Goal: Navigation & Orientation: Find specific page/section

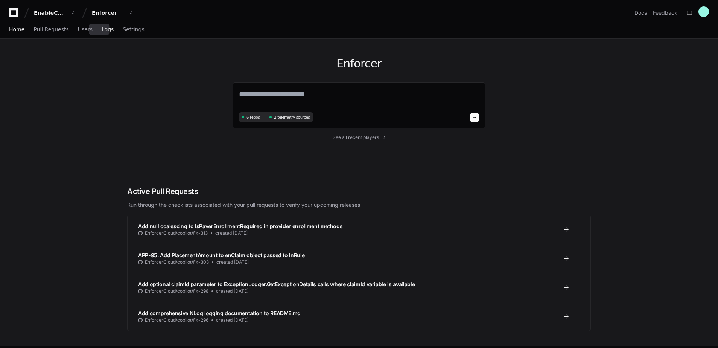
click at [102, 32] on link "Logs" at bounding box center [108, 29] width 12 height 17
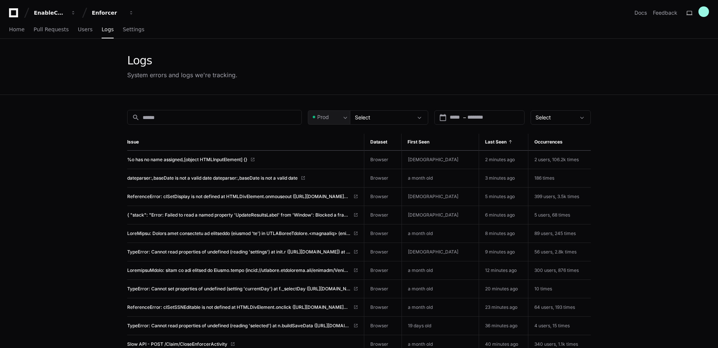
click at [7, 30] on div "Home Pull Requests Users Logs Settings" at bounding box center [359, 30] width 718 height 18
click at [14, 31] on span "Home" at bounding box center [16, 29] width 15 height 5
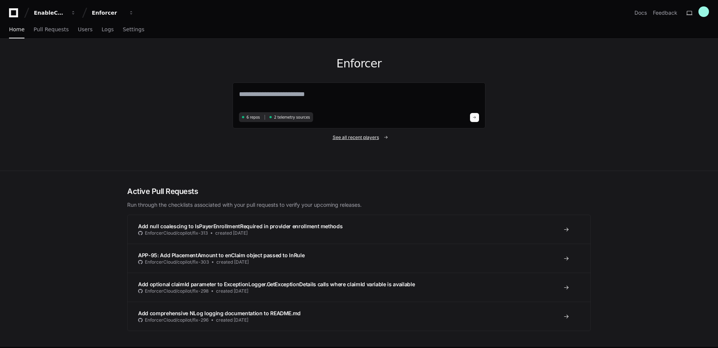
click at [358, 137] on span "See all recent players" at bounding box center [356, 137] width 46 height 6
